Goal: Information Seeking & Learning: Learn about a topic

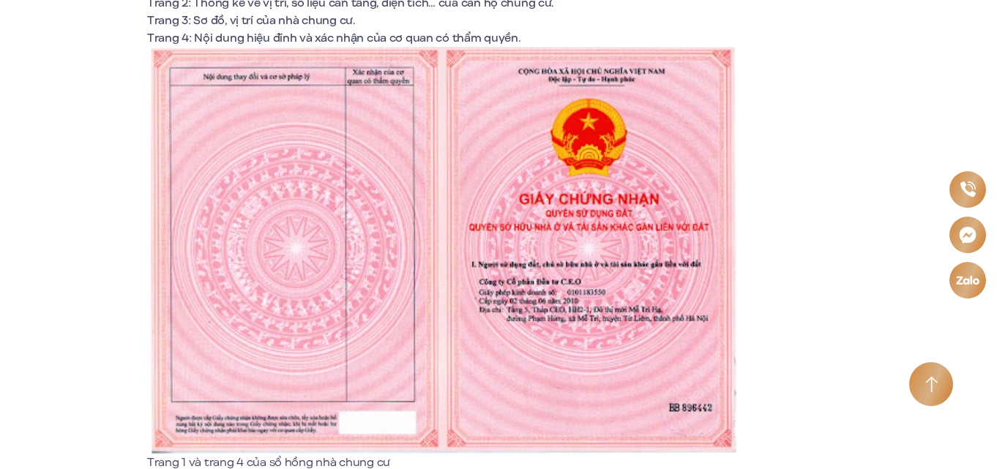
scroll to position [1639, 0]
click at [517, 143] on img at bounding box center [443, 249] width 585 height 407
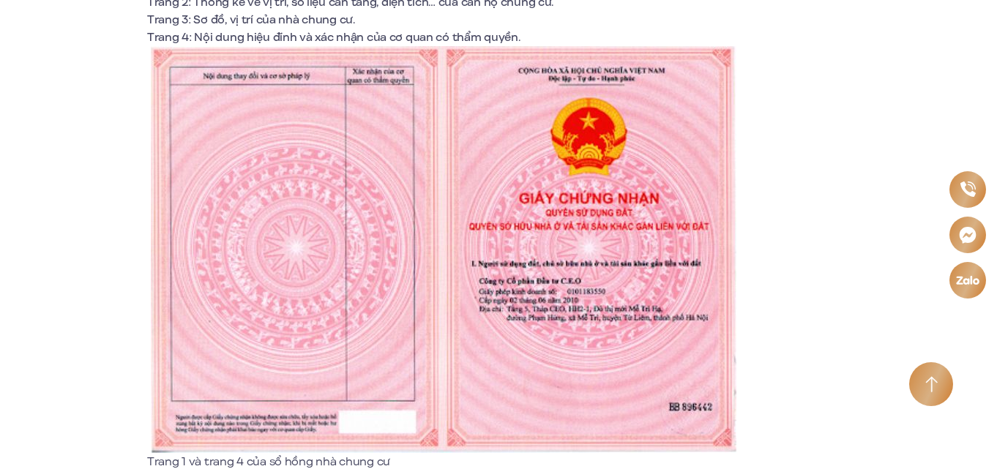
click at [517, 143] on img at bounding box center [443, 249] width 585 height 407
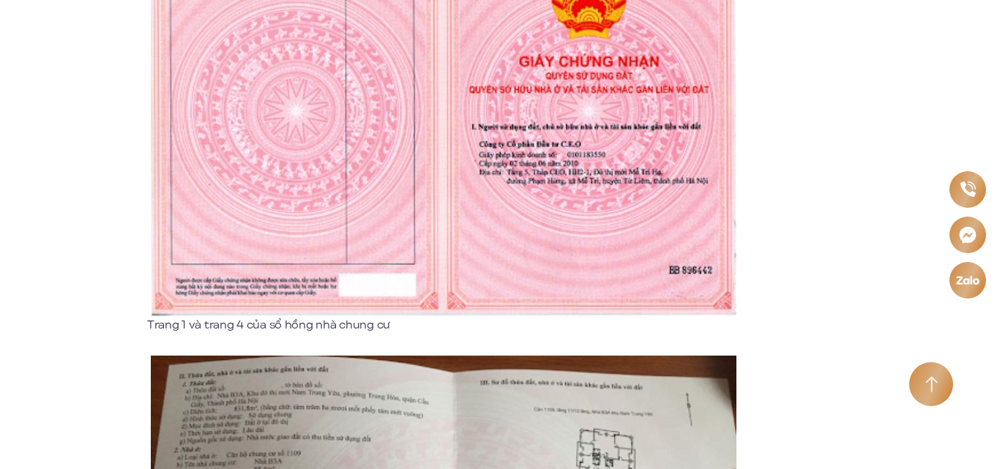
scroll to position [1777, 0]
click at [222, 226] on img at bounding box center [443, 112] width 585 height 407
click at [350, 216] on img at bounding box center [443, 112] width 585 height 407
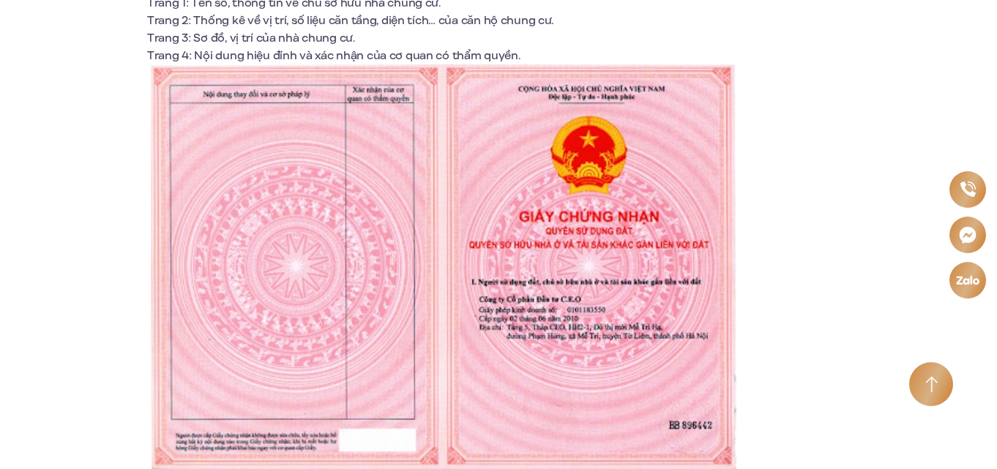
scroll to position [1622, 0]
click at [610, 229] on img at bounding box center [443, 267] width 585 height 407
